Goal: Find specific fact: Find specific fact

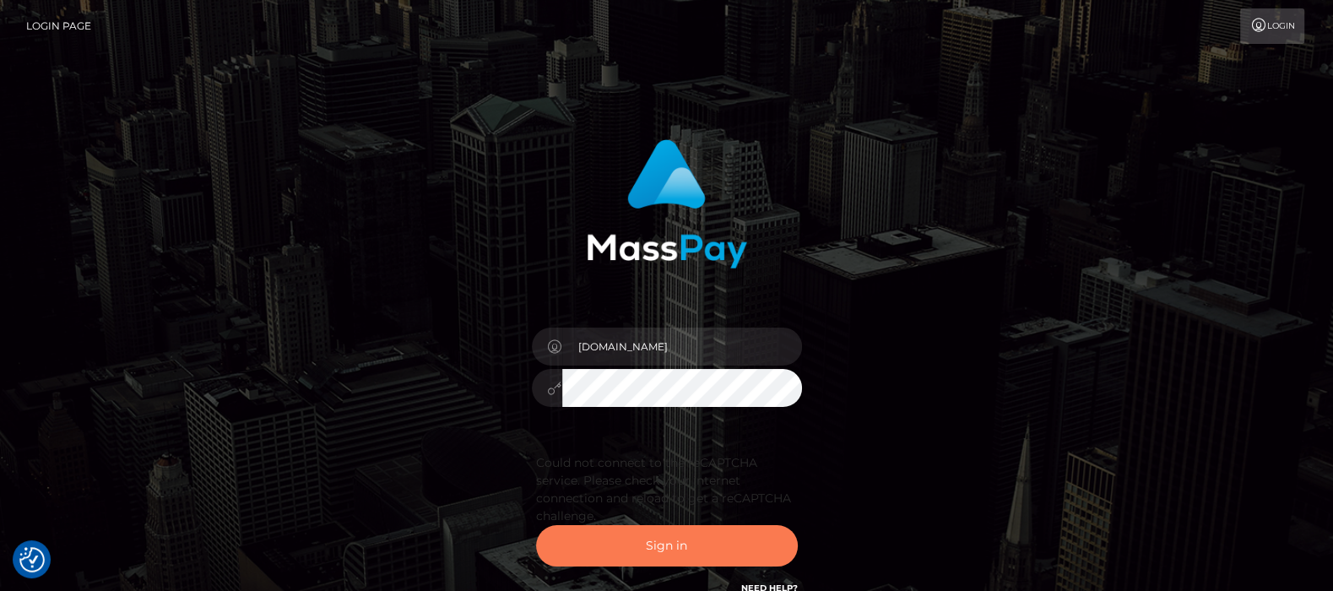
click at [670, 541] on button "Sign in" at bounding box center [667, 545] width 262 height 41
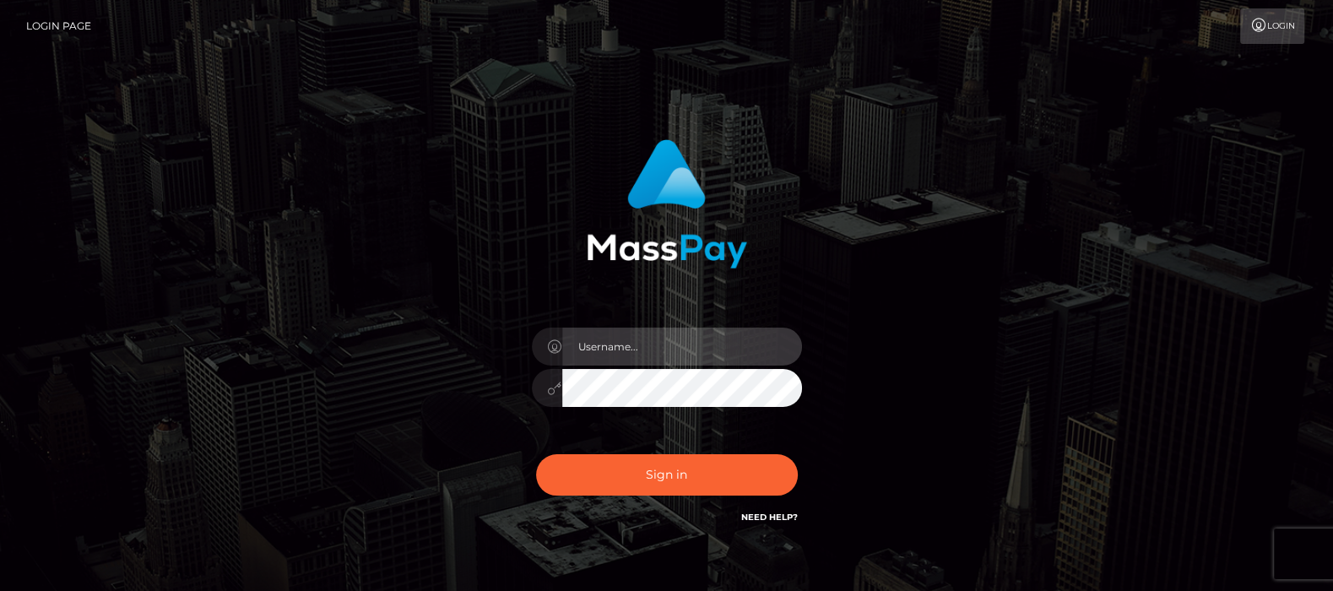
click at [695, 343] on input "text" at bounding box center [682, 347] width 240 height 38
type input "df.es"
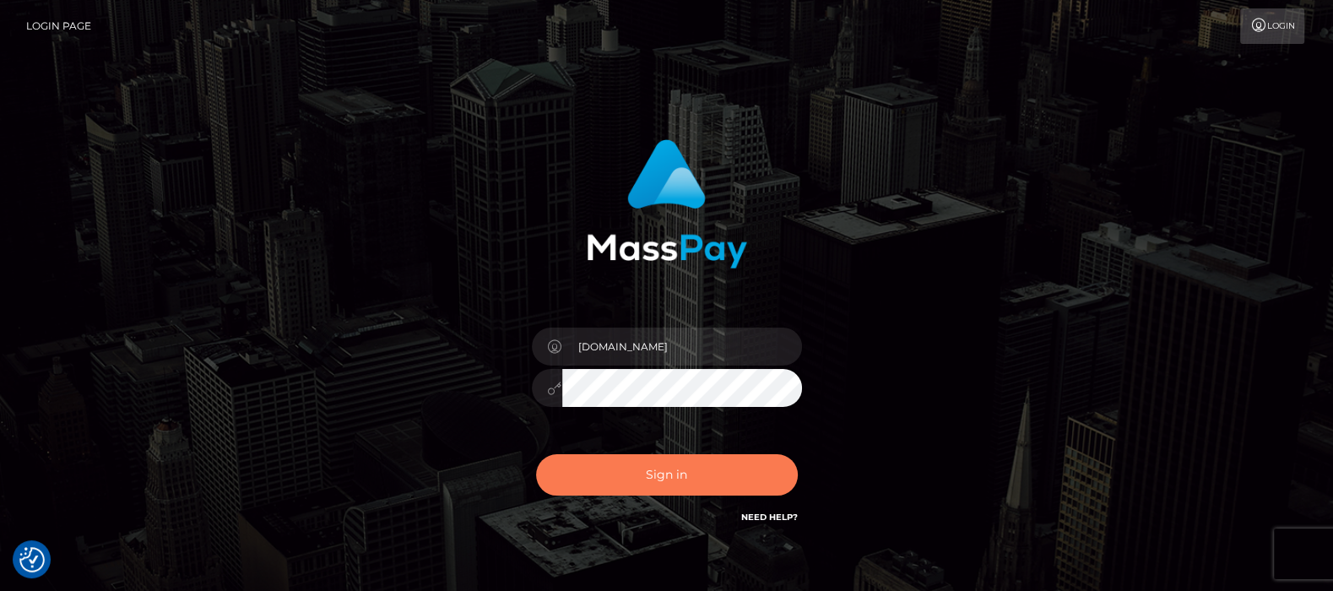
click at [658, 474] on button "Sign in" at bounding box center [667, 474] width 262 height 41
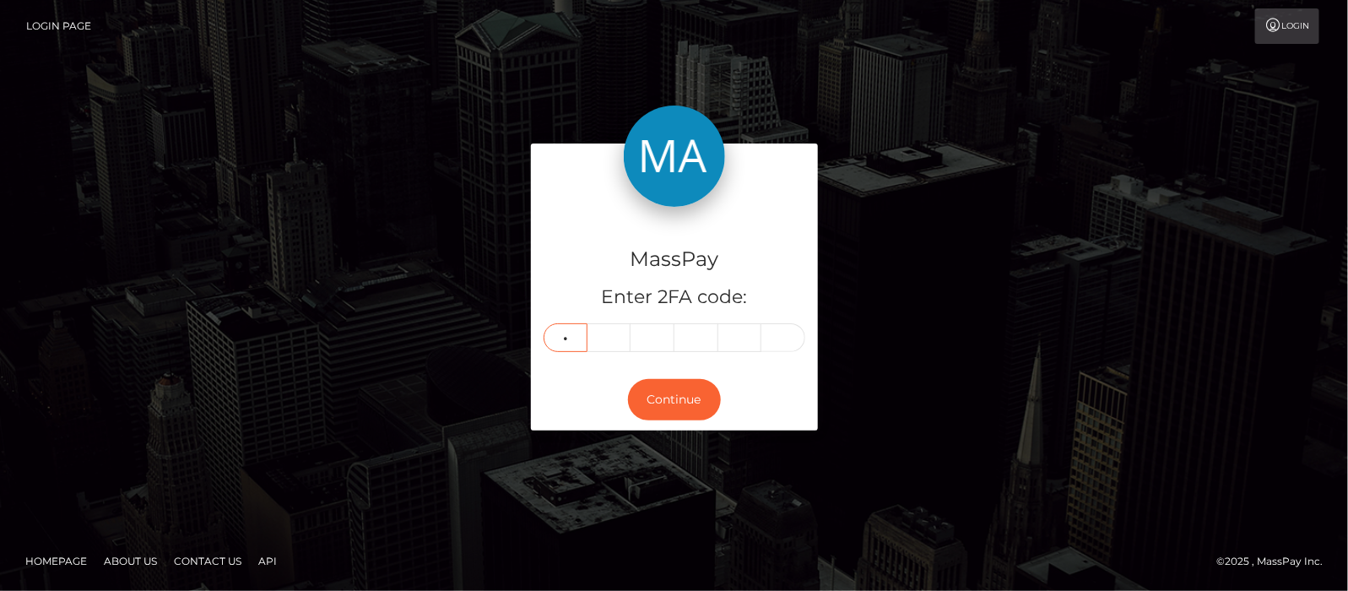
type input "4"
type input "5"
type input "8"
type input "1"
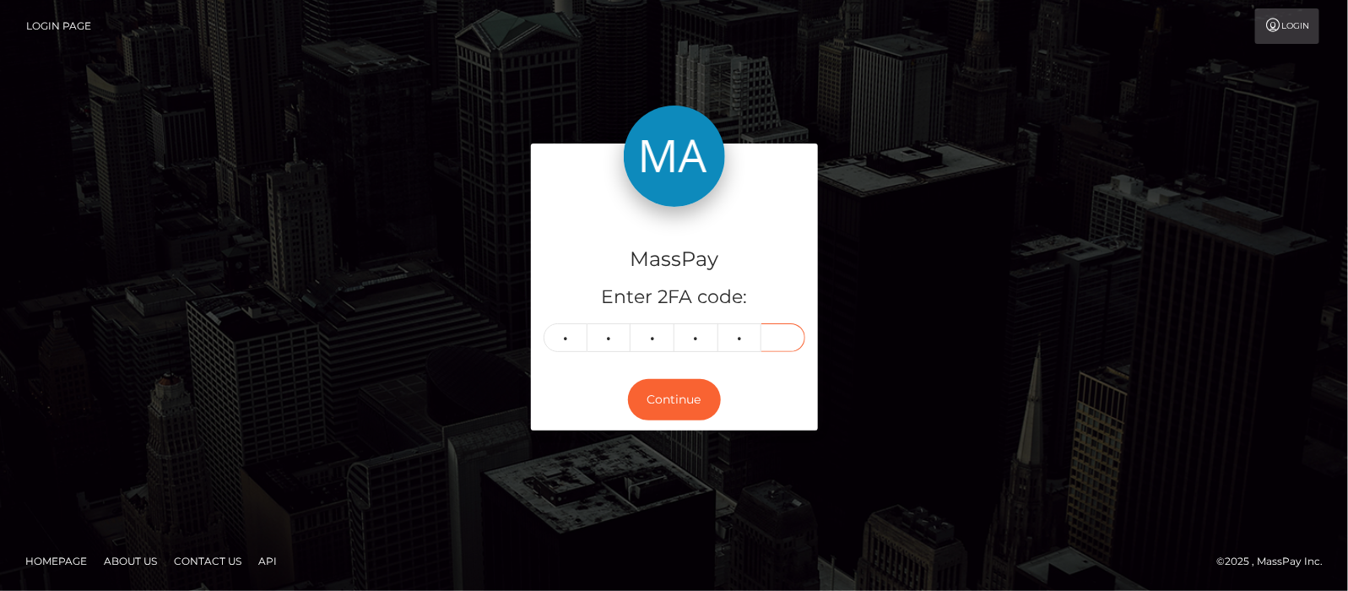
type input "6"
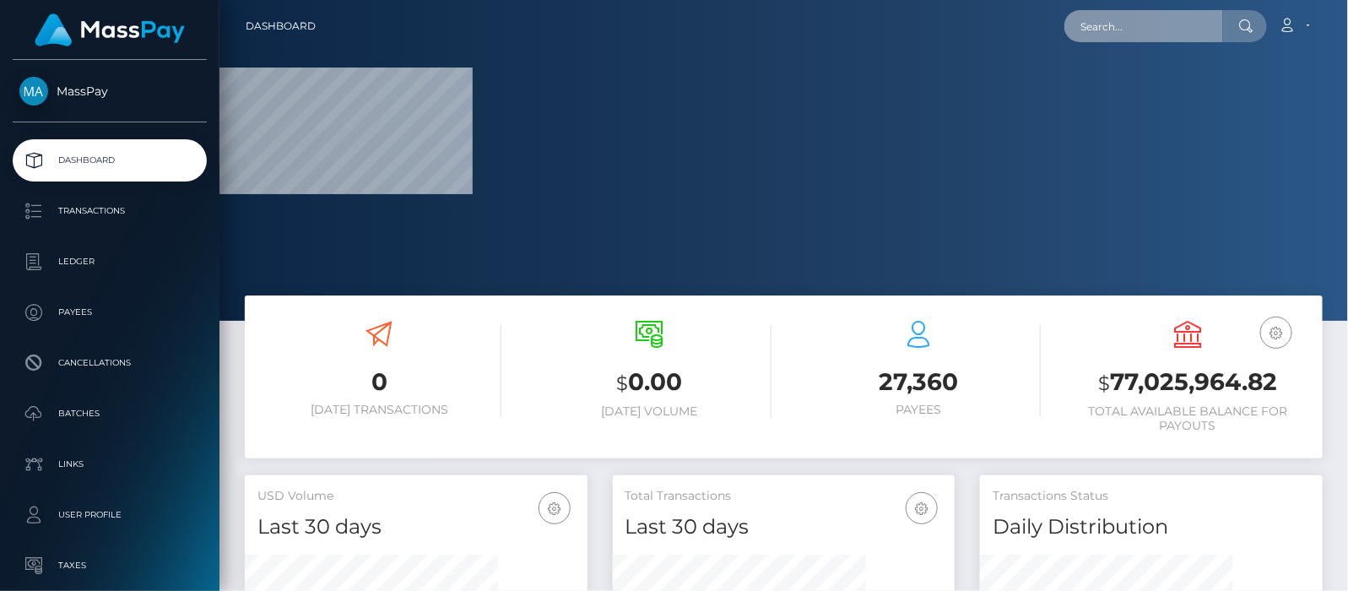
click at [1131, 26] on input "text" at bounding box center [1144, 26] width 159 height 32
paste input "[EMAIL_ADDRESS][DOMAIN_NAME]"
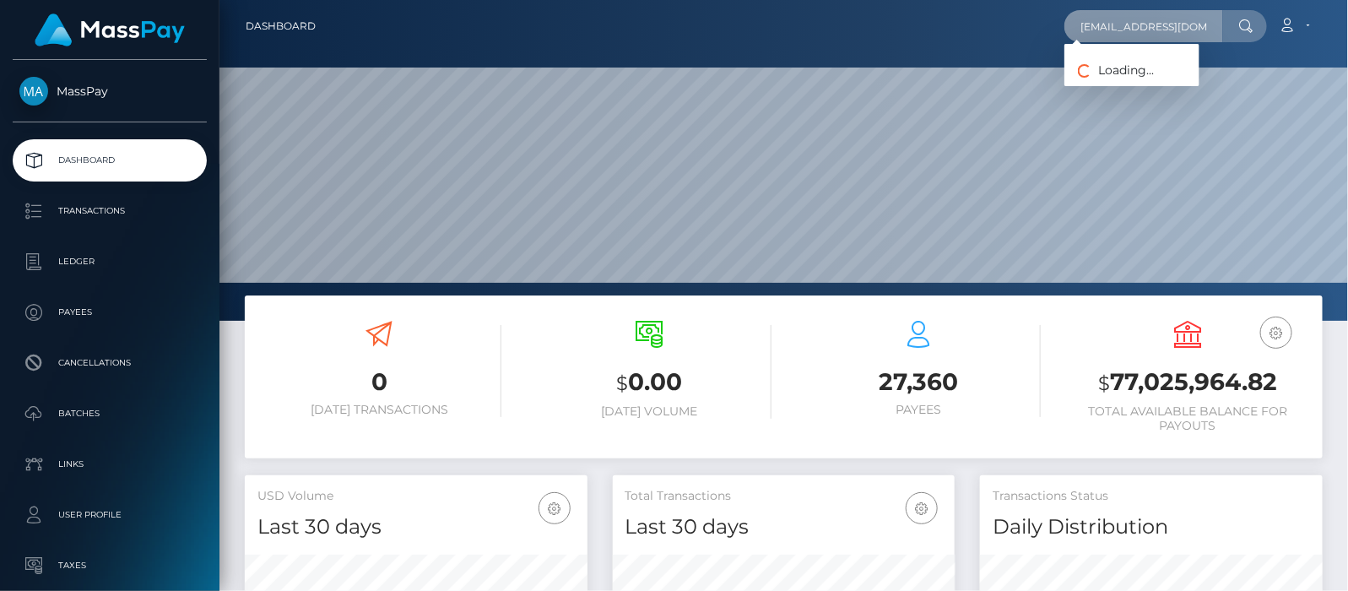
scroll to position [299, 343]
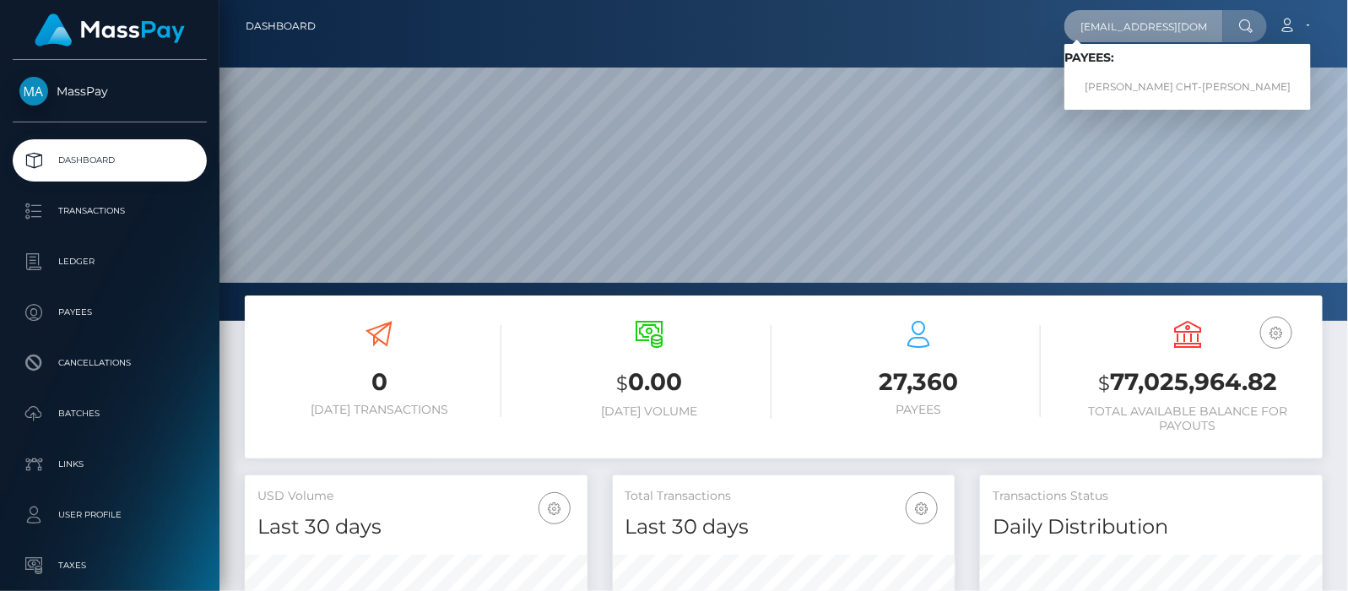
type input "[EMAIL_ADDRESS][DOMAIN_NAME]"
click at [1196, 89] on link "MAYA ROSE ALORE CHT-COKER" at bounding box center [1188, 87] width 247 height 31
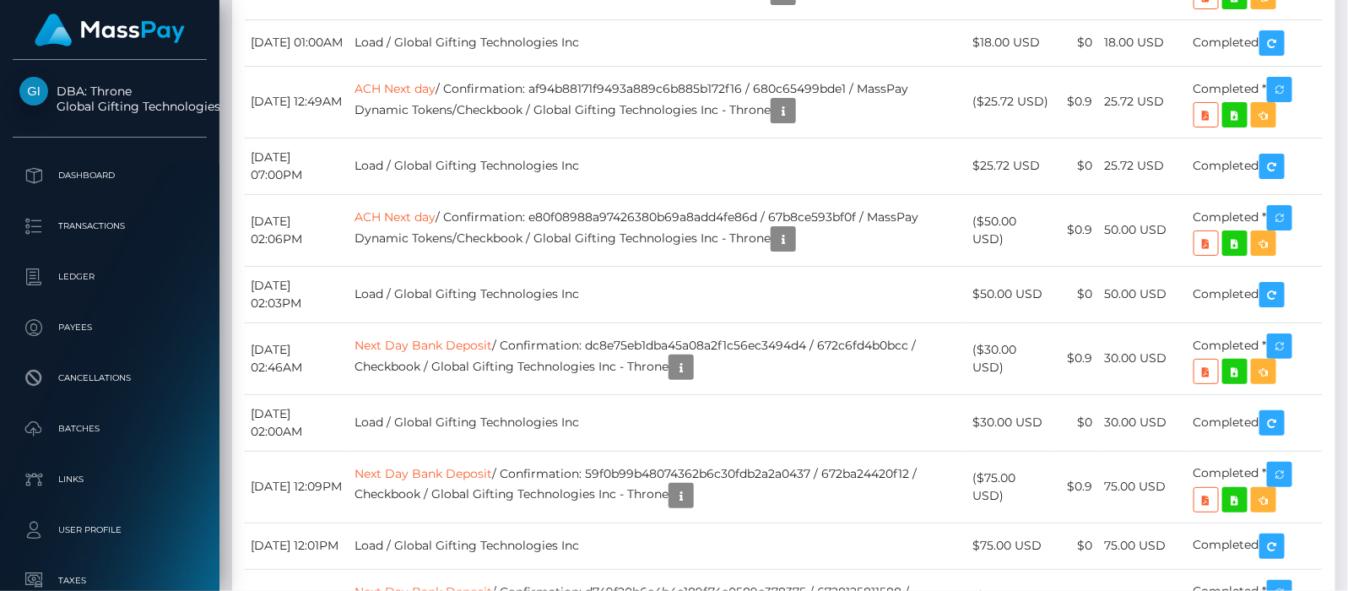
scroll to position [6859, 0]
